Goal: Navigation & Orientation: Understand site structure

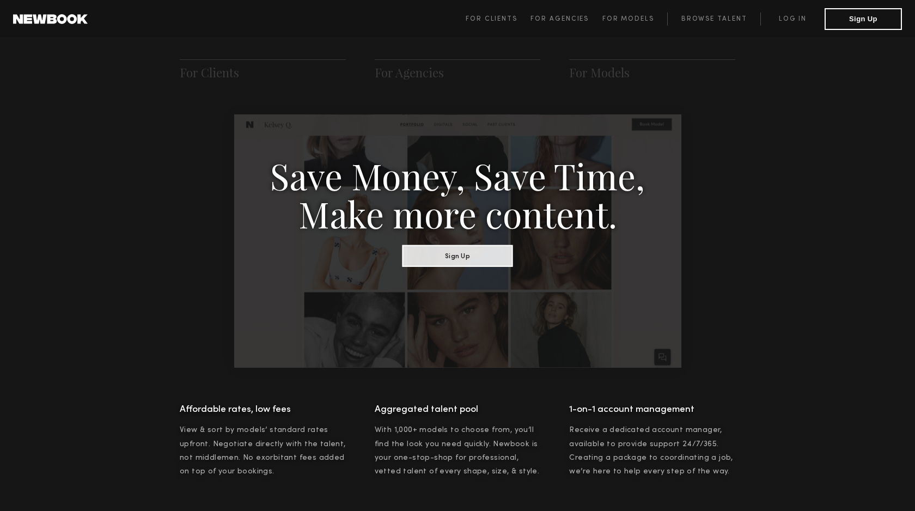
scroll to position [264, 0]
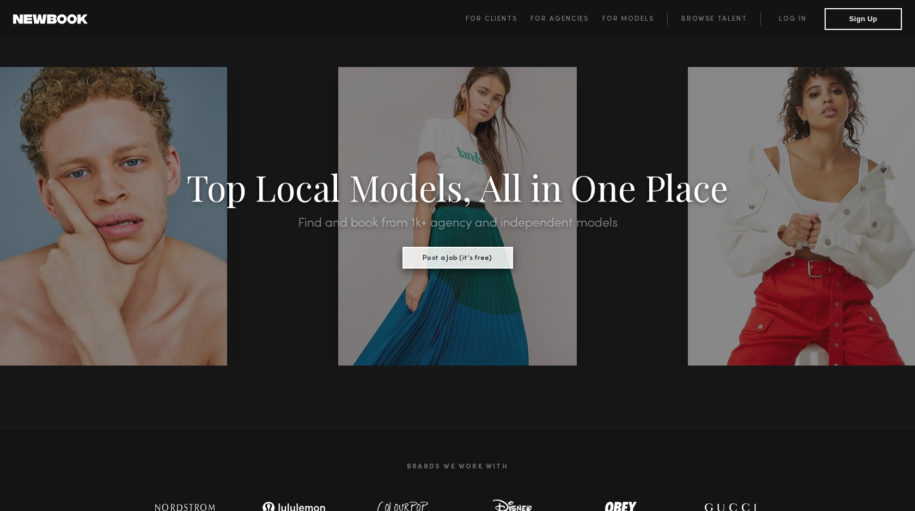
click at [446, 259] on button "Post a Job (it’s free)" at bounding box center [457, 258] width 111 height 22
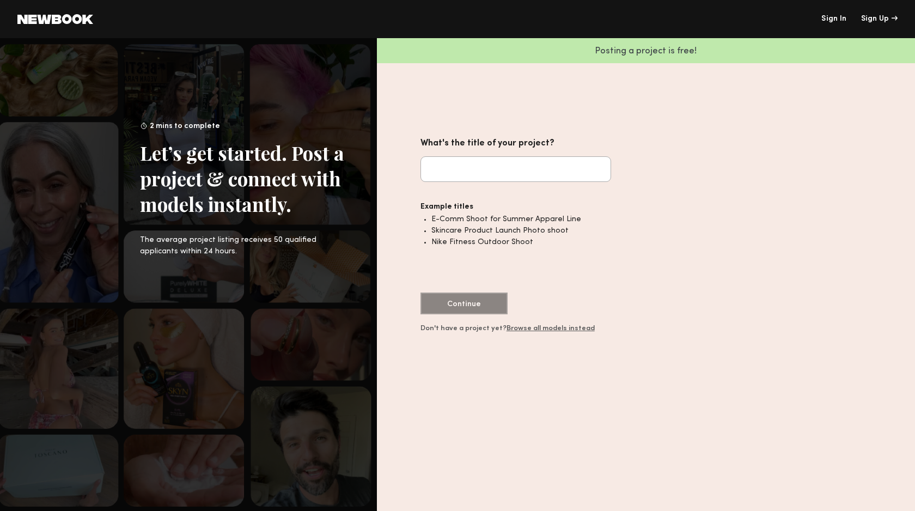
click at [75, 20] on common-icon at bounding box center [55, 19] width 76 height 10
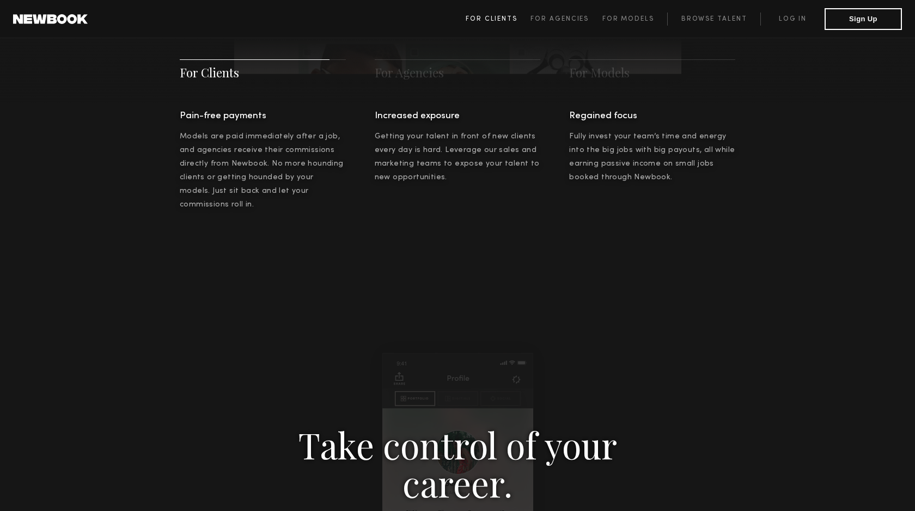
scroll to position [872, 0]
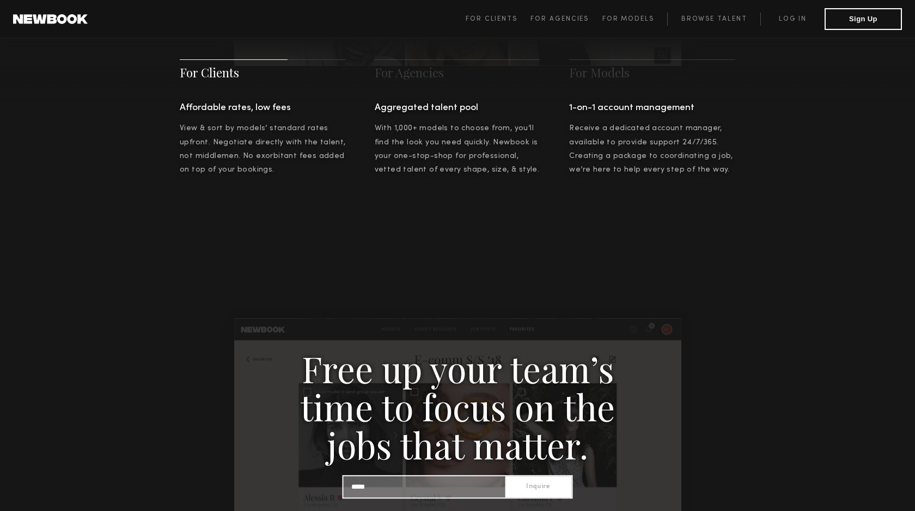
click at [502, 10] on span "For Clients For Agencies For Models Browse Talent Log in Sign Up" at bounding box center [684, 19] width 436 height 22
click at [503, 13] on link "For Clients" at bounding box center [498, 19] width 65 height 13
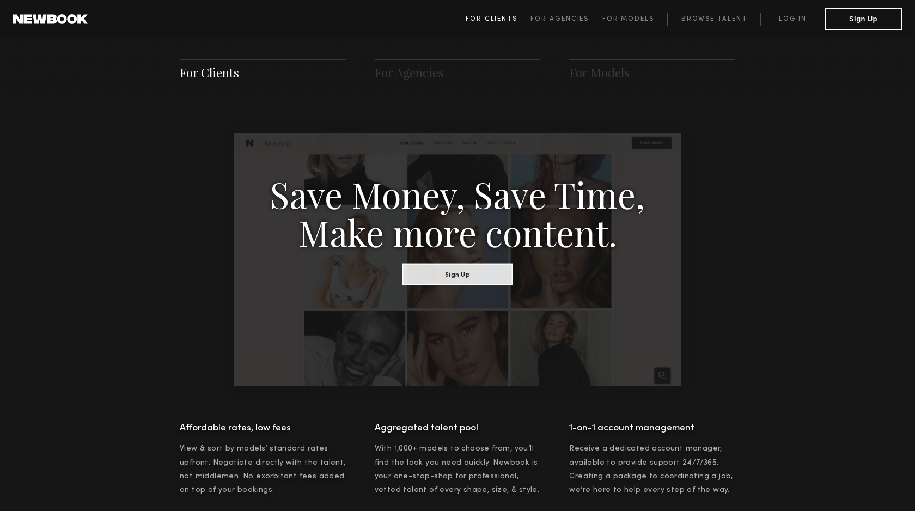
scroll to position [544, 0]
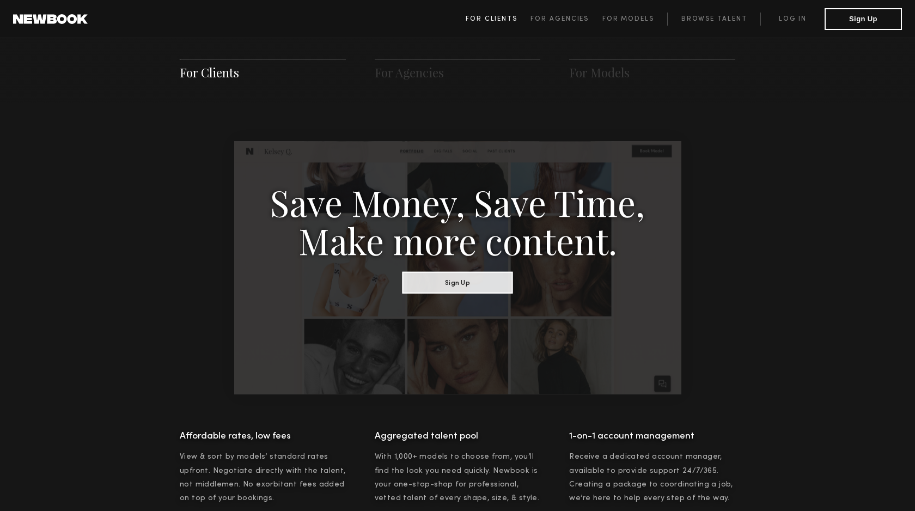
click at [503, 16] on span "For Clients" at bounding box center [492, 19] width 52 height 7
click at [543, 17] on span "For Agencies" at bounding box center [559, 19] width 58 height 7
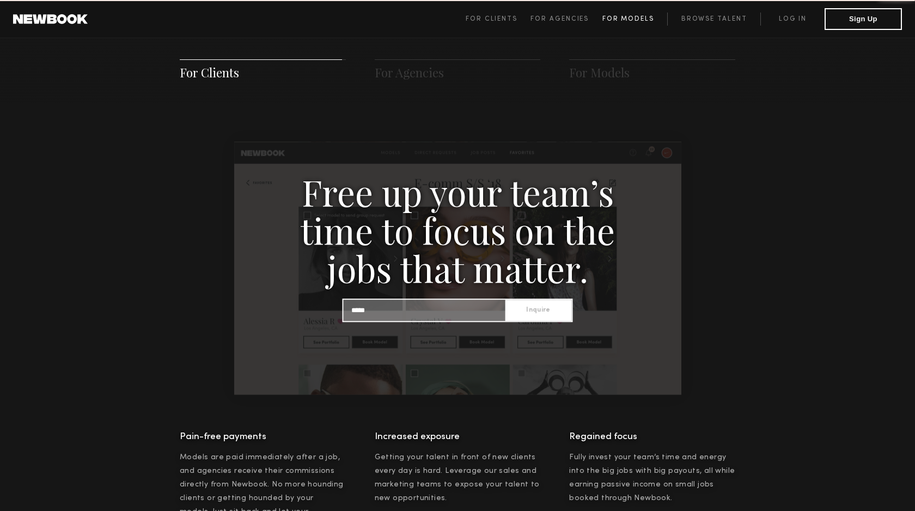
click at [614, 15] on link "For Models" at bounding box center [634, 19] width 65 height 13
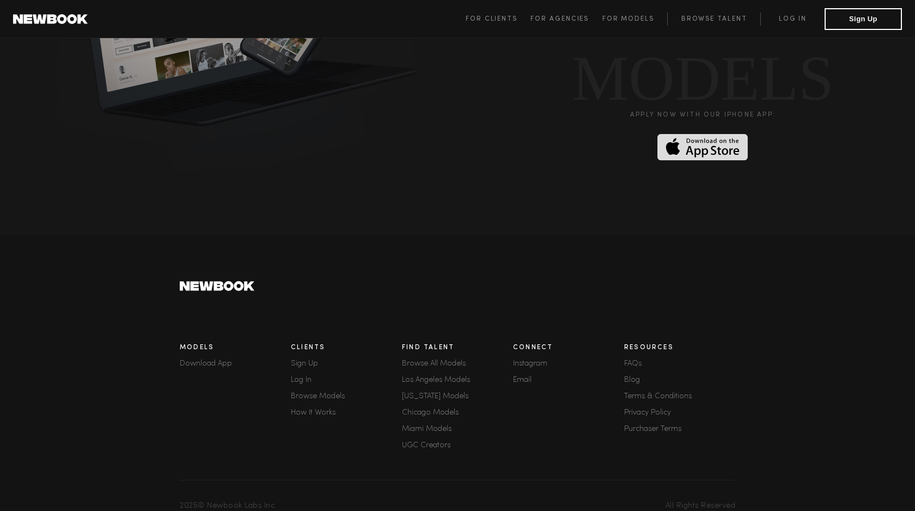
scroll to position [2903, 0]
